Goal: Information Seeking & Learning: Learn about a topic

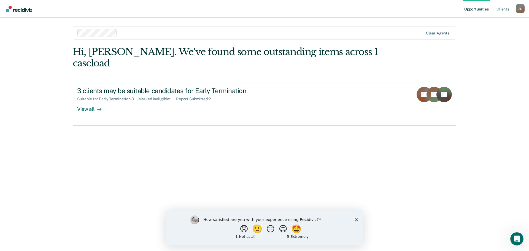
click at [356, 218] on icon "Close survey" at bounding box center [356, 219] width 3 height 3
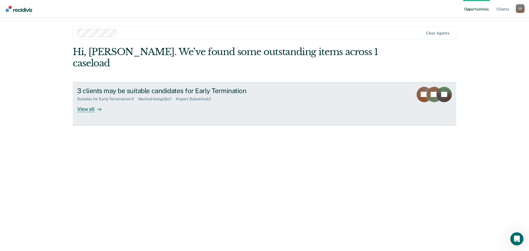
click at [114, 103] on link "3 clients may be suitable candidates for Early Termination Suitable for Early T…" at bounding box center [265, 104] width 384 height 44
